Goal: Transaction & Acquisition: Subscribe to service/newsletter

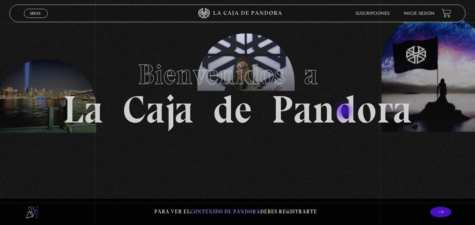
scroll to position [24, 0]
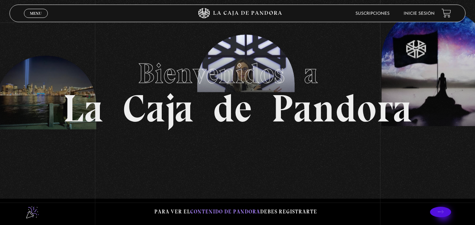
click at [444, 215] on p at bounding box center [440, 212] width 21 height 11
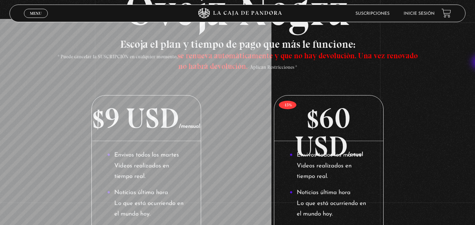
scroll to position [88, 0]
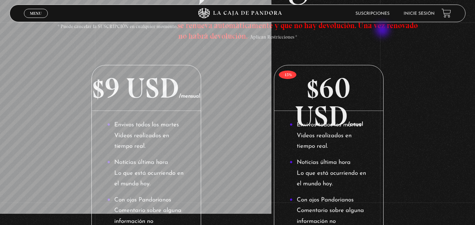
scroll to position [100, 0]
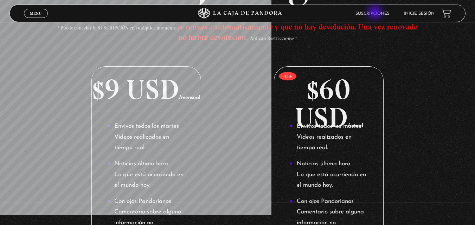
click at [376, 12] on link "Suscripciones" at bounding box center [372, 14] width 34 height 4
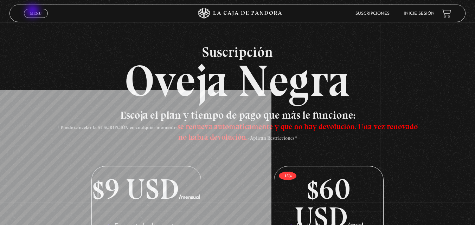
click at [33, 12] on span "Menu" at bounding box center [36, 13] width 12 height 4
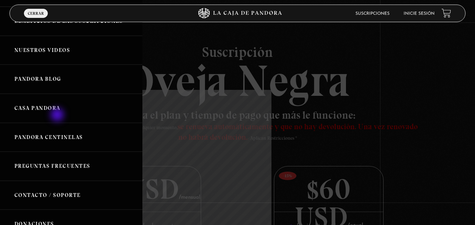
scroll to position [94, 0]
click at [49, 50] on link "Nuestros Videos" at bounding box center [71, 50] width 142 height 29
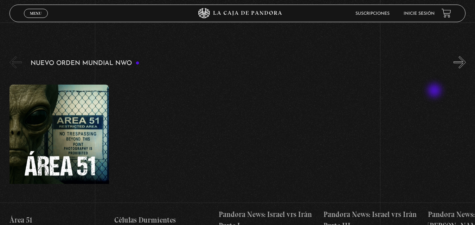
scroll to position [117, 0]
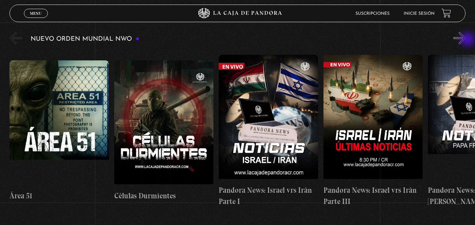
click at [466, 40] on button "»" at bounding box center [459, 38] width 12 height 12
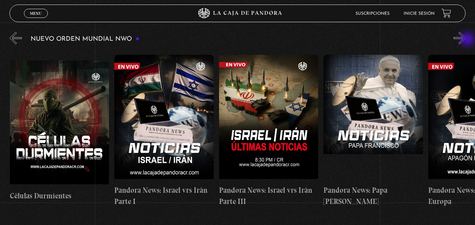
scroll to position [0, 105]
click at [466, 40] on button "»" at bounding box center [459, 38] width 12 height 12
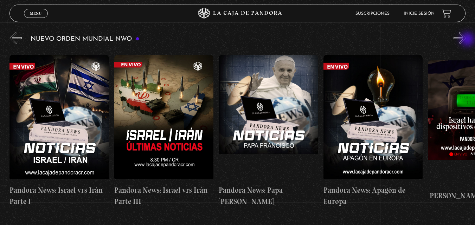
click at [466, 40] on button "»" at bounding box center [459, 38] width 12 height 12
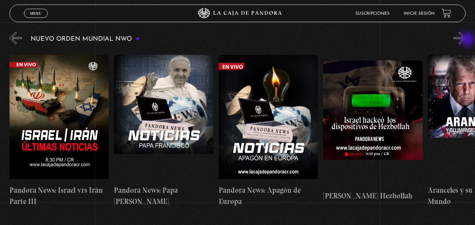
click at [466, 40] on button "»" at bounding box center [459, 38] width 12 height 12
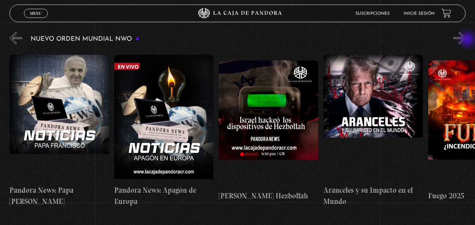
click at [466, 40] on button "»" at bounding box center [459, 38] width 12 height 12
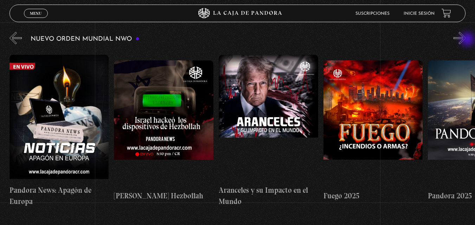
click at [466, 40] on button "»" at bounding box center [459, 38] width 12 height 12
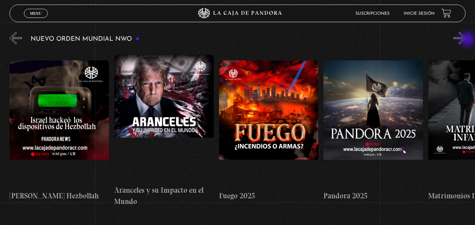
click at [466, 40] on button "»" at bounding box center [459, 38] width 12 height 12
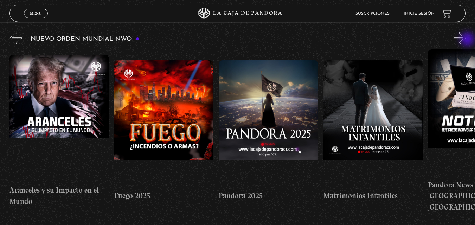
click at [466, 40] on button "»" at bounding box center [459, 38] width 12 height 12
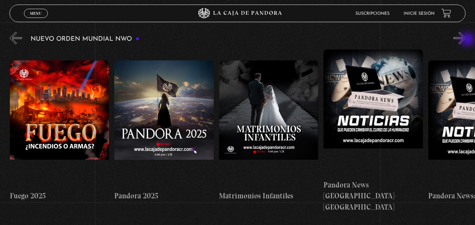
click at [466, 40] on button "»" at bounding box center [459, 38] width 12 height 12
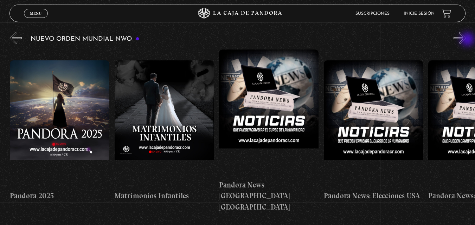
click at [466, 40] on button "»" at bounding box center [459, 38] width 12 height 12
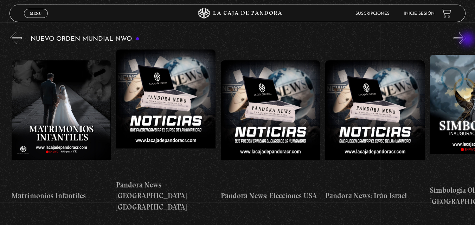
click at [466, 40] on button "»" at bounding box center [459, 38] width 12 height 12
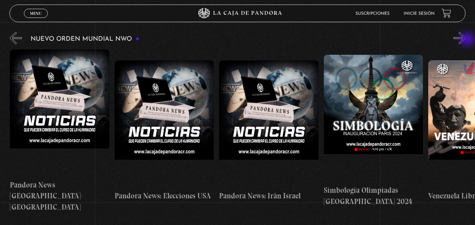
click at [466, 40] on button "»" at bounding box center [459, 38] width 12 height 12
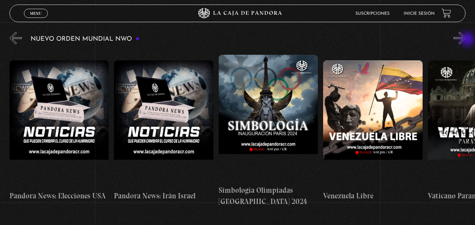
click at [466, 40] on button "»" at bounding box center [459, 38] width 12 height 12
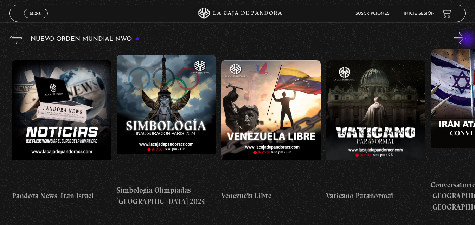
click at [466, 40] on button "»" at bounding box center [459, 38] width 12 height 12
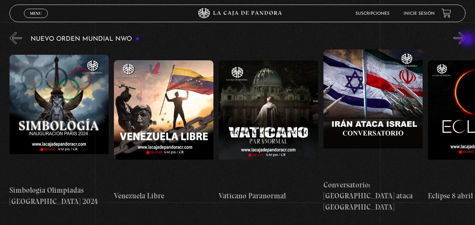
click at [466, 40] on button "»" at bounding box center [459, 38] width 12 height 12
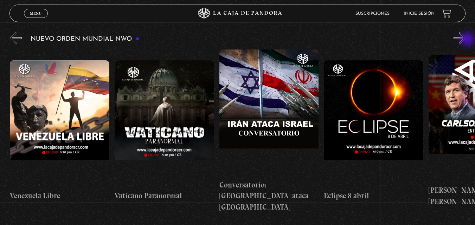
click at [466, 40] on button "»" at bounding box center [459, 38] width 12 height 12
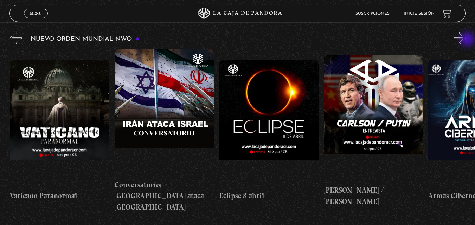
scroll to position [0, 1674]
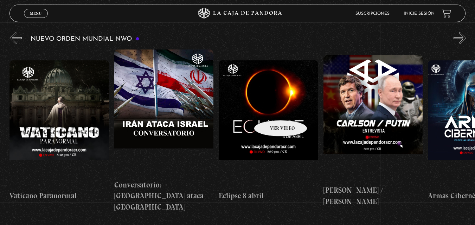
click at [271, 110] on figure at bounding box center [268, 123] width 99 height 127
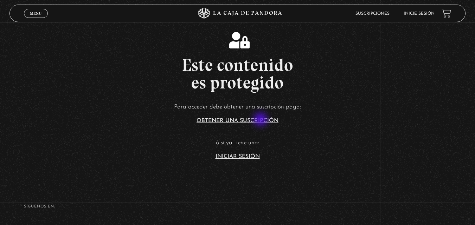
click at [261, 120] on link "Obtener una suscripción" at bounding box center [237, 121] width 82 height 6
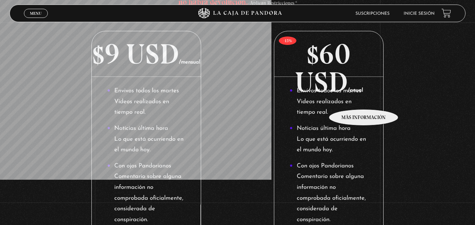
scroll to position [129, 0]
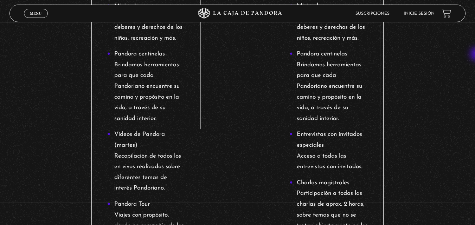
scroll to position [0, 0]
